Goal: Register for event/course

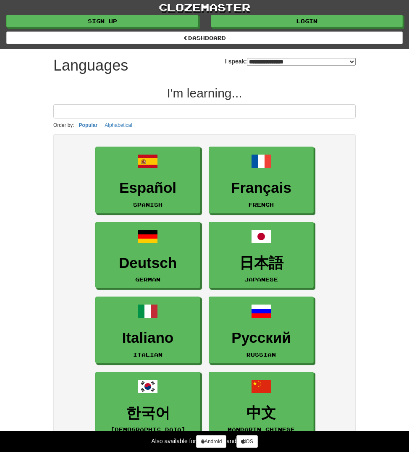
select select "*******"
click at [184, 116] on input at bounding box center [204, 111] width 303 height 14
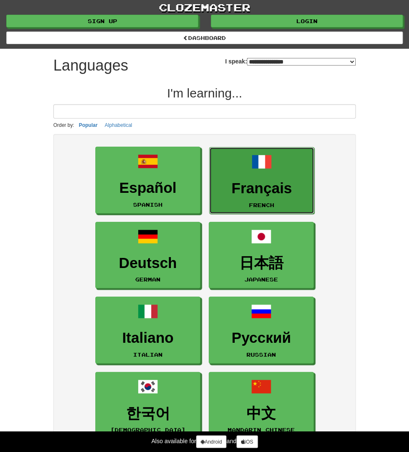
click at [268, 198] on link "Français French" at bounding box center [261, 180] width 105 height 67
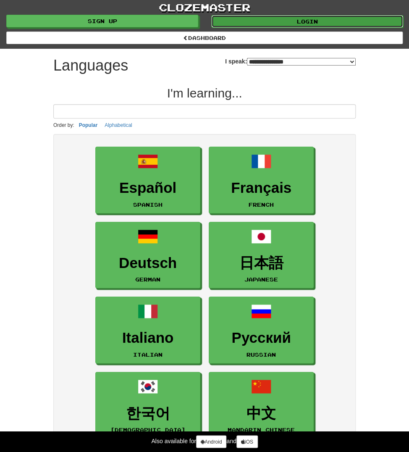
click at [238, 27] on link "Login" at bounding box center [307, 21] width 192 height 13
